Goal: Information Seeking & Learning: Learn about a topic

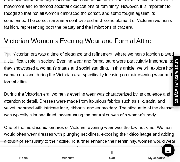
drag, startPoint x: 70, startPoint y: 84, endPoint x: 123, endPoint y: 81, distance: 53.1
drag, startPoint x: 70, startPoint y: 82, endPoint x: 125, endPoint y: 82, distance: 55.2
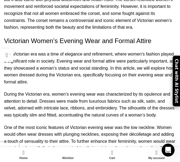
copy p "modest and conservative manner."
drag, startPoint x: 5, startPoint y: 96, endPoint x: 101, endPoint y: 98, distance: 96.0
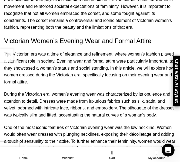
drag, startPoint x: 4, startPoint y: 96, endPoint x: 79, endPoint y: 97, distance: 74.6
copy p "Accessories such as gloves, hats, and parasols"
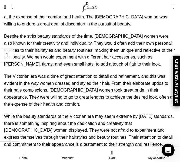
scroll to position [2783, 0]
